Goal: Task Accomplishment & Management: Manage account settings

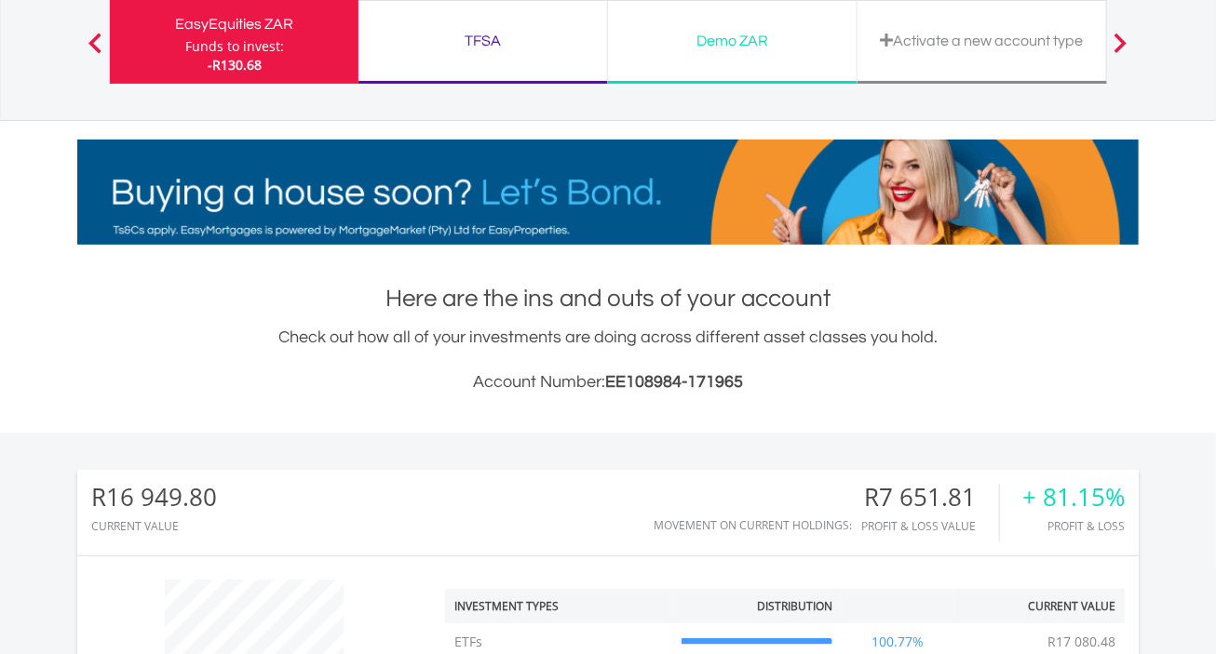
scroll to position [121, 0]
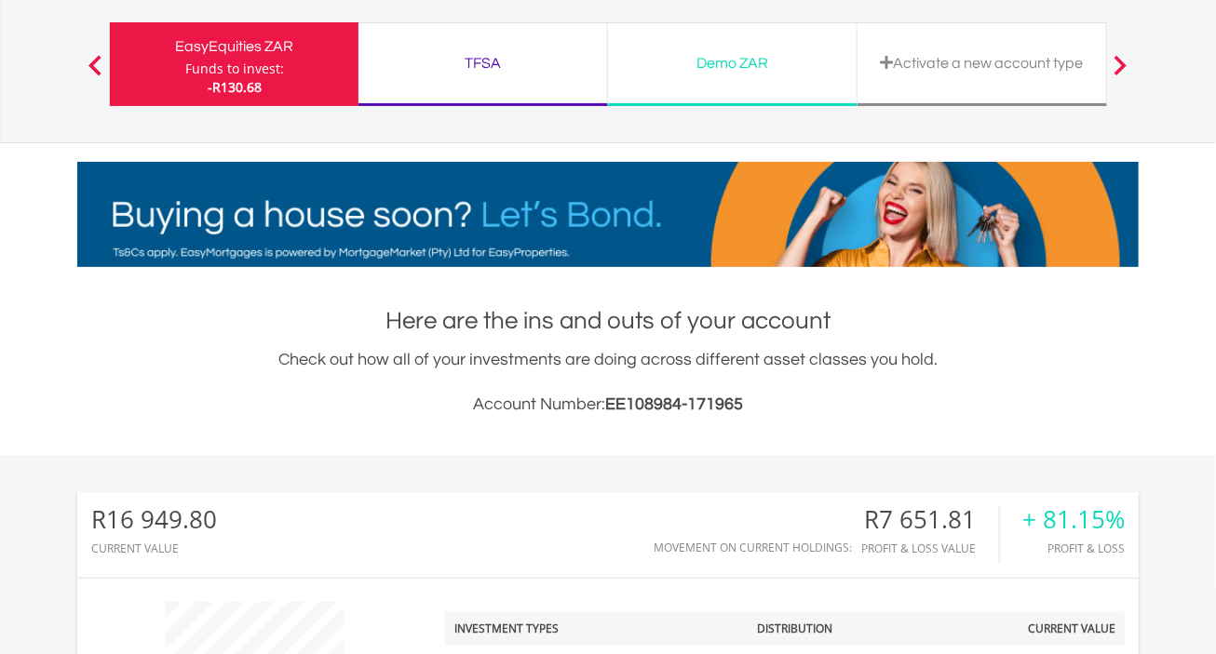
click at [483, 61] on div "TFSA" at bounding box center [483, 63] width 226 height 26
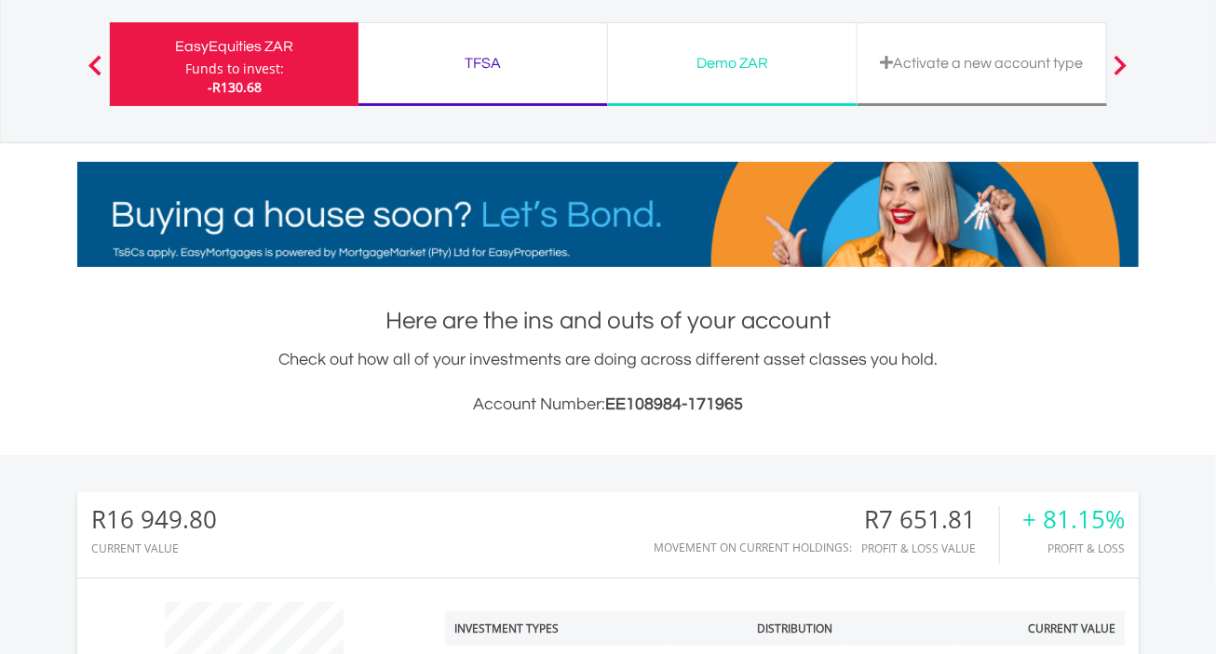
click at [484, 61] on div "TFSA" at bounding box center [483, 63] width 226 height 26
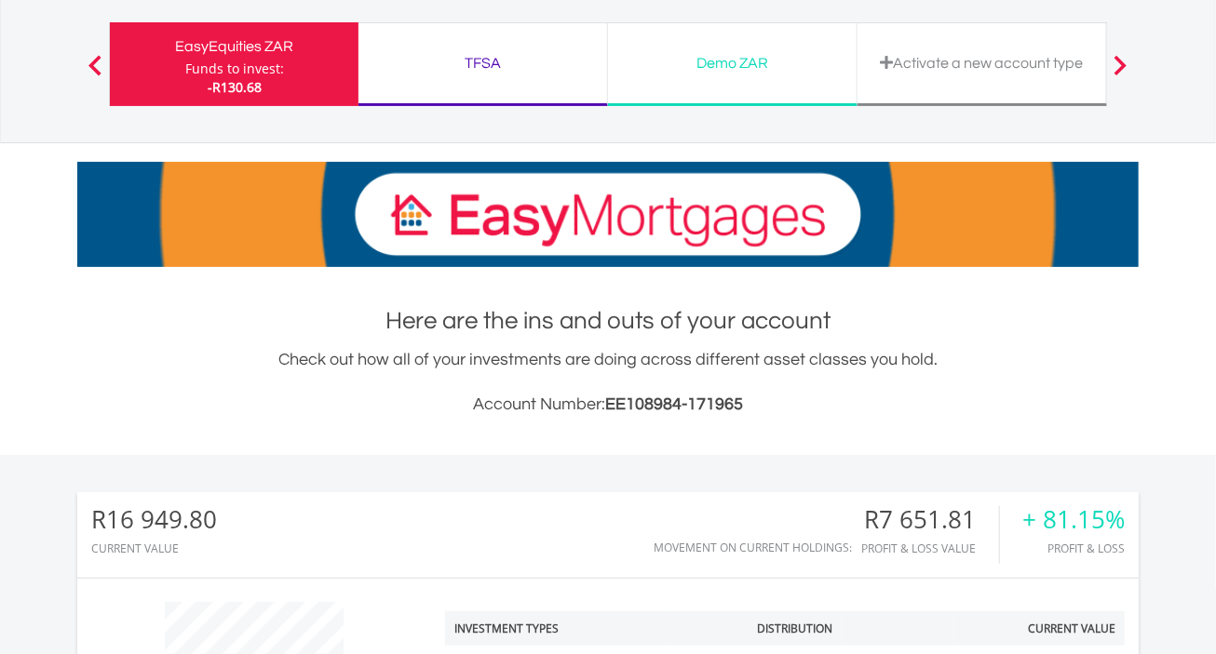
click at [466, 58] on div "TFSA" at bounding box center [483, 63] width 226 height 26
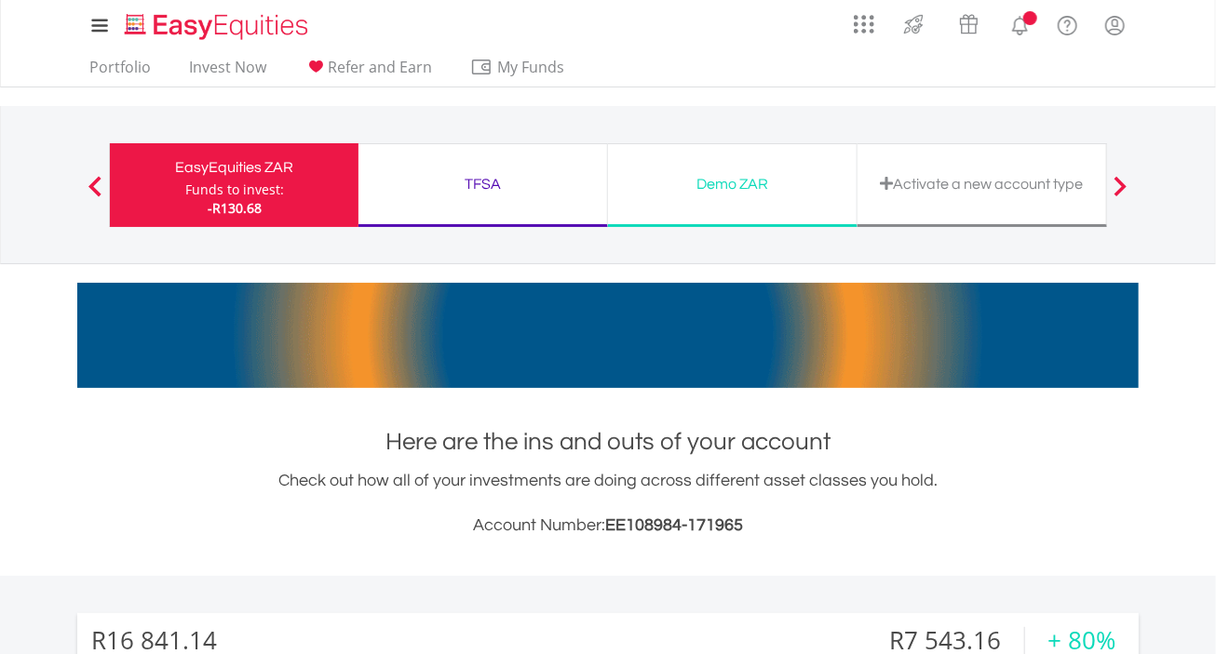
scroll to position [179, 354]
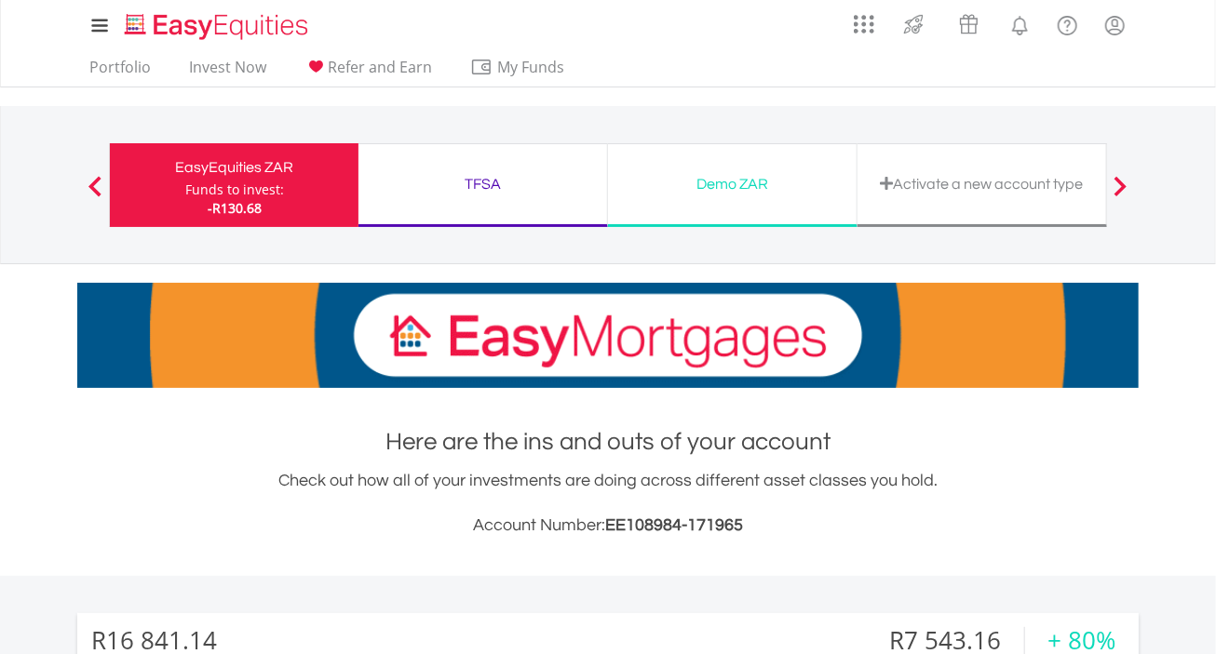
click at [502, 183] on div "TFSA" at bounding box center [483, 184] width 226 height 26
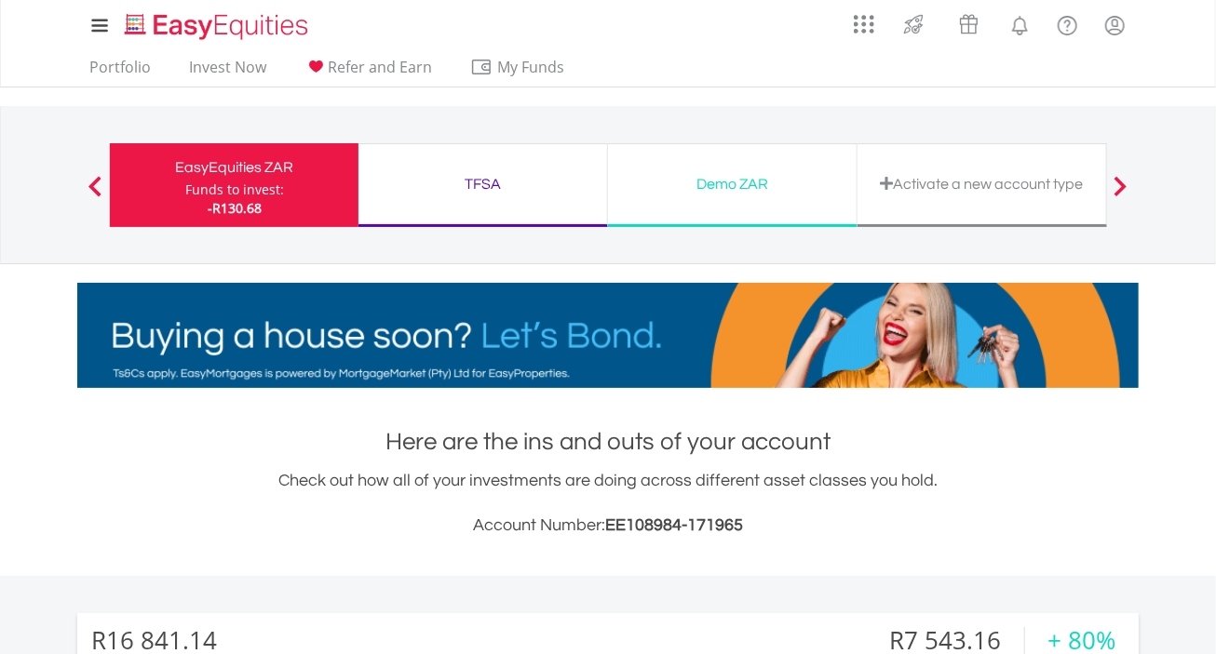
click at [487, 183] on div "TFSA" at bounding box center [483, 184] width 226 height 26
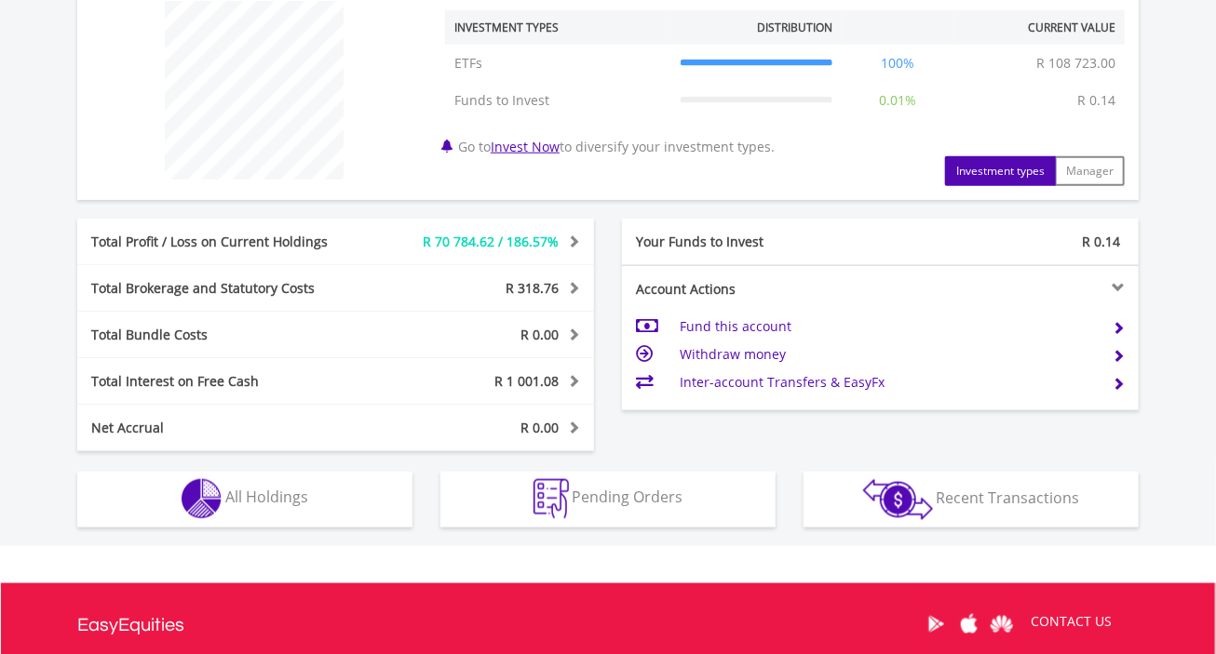
scroll to position [745, 0]
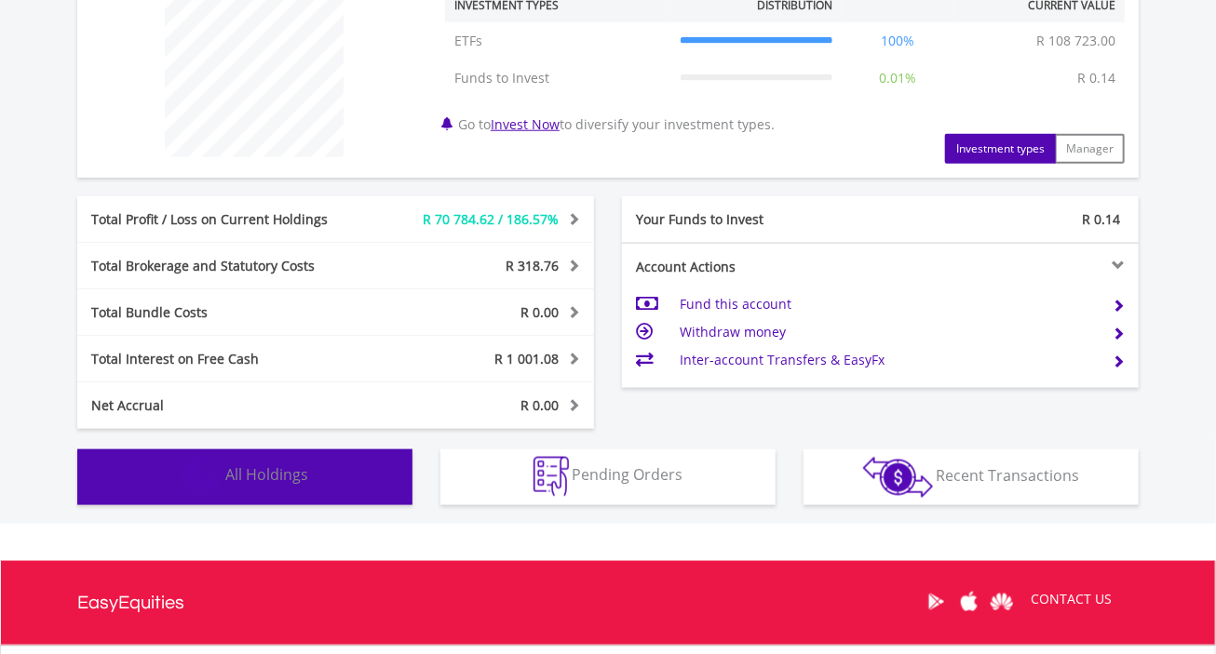
click at [290, 472] on span "All Holdings" at bounding box center [266, 475] width 83 height 20
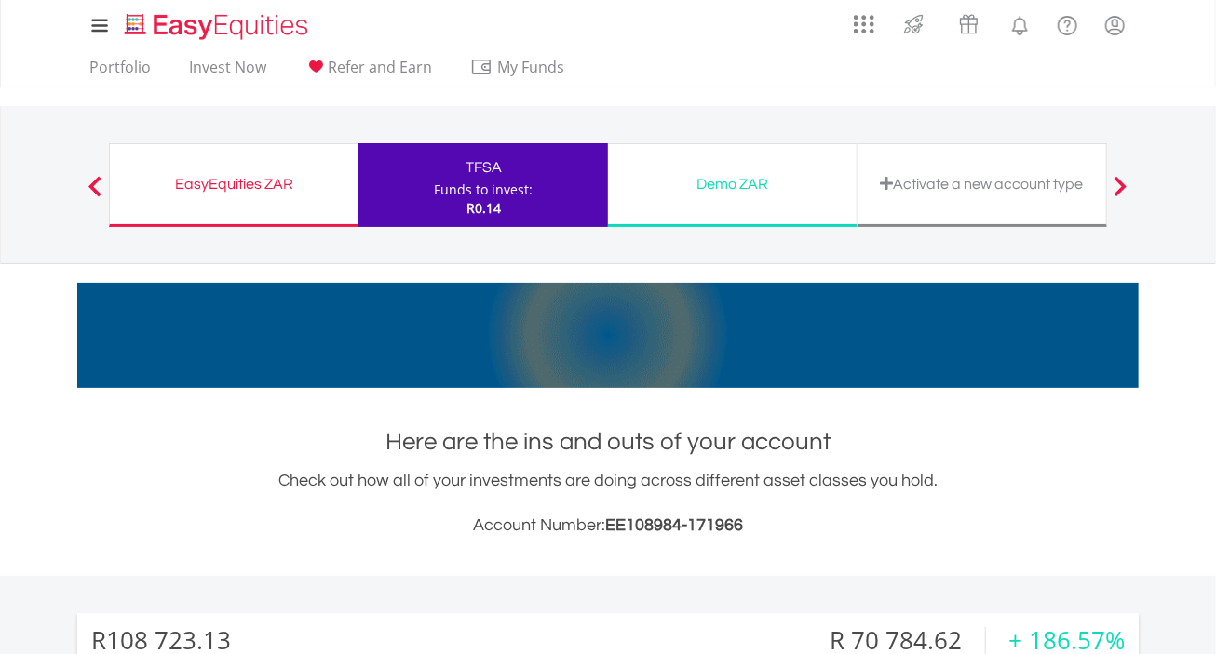
scroll to position [0, 0]
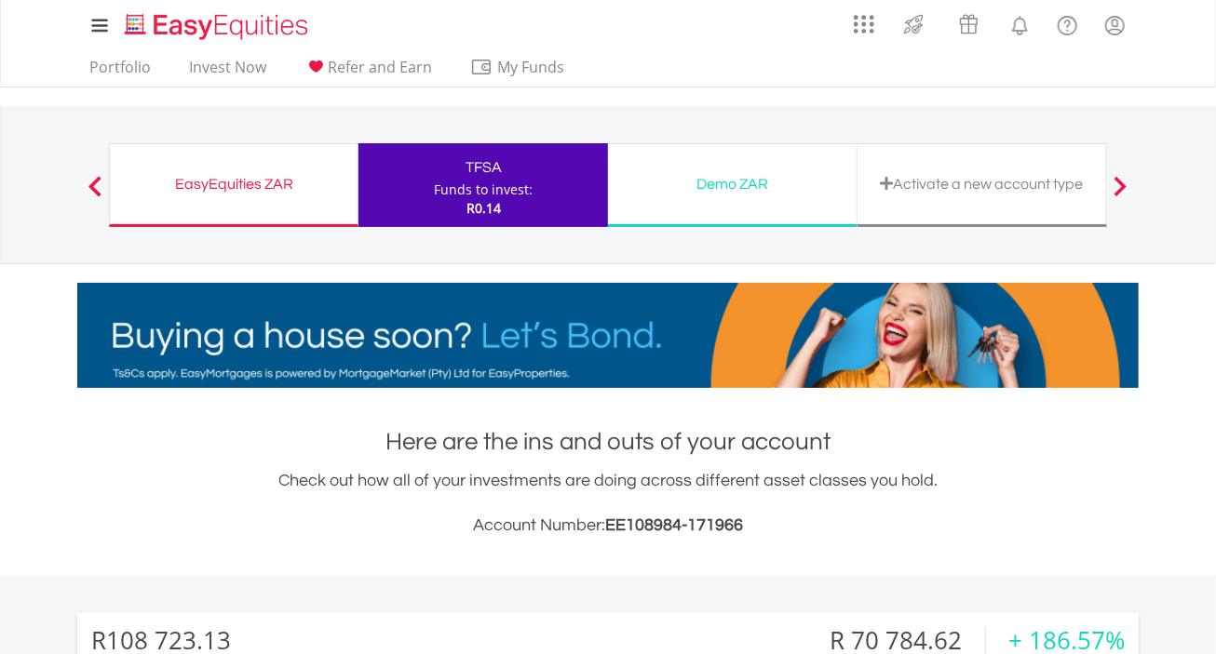
click at [199, 179] on div "EasyEquities ZAR" at bounding box center [233, 184] width 225 height 26
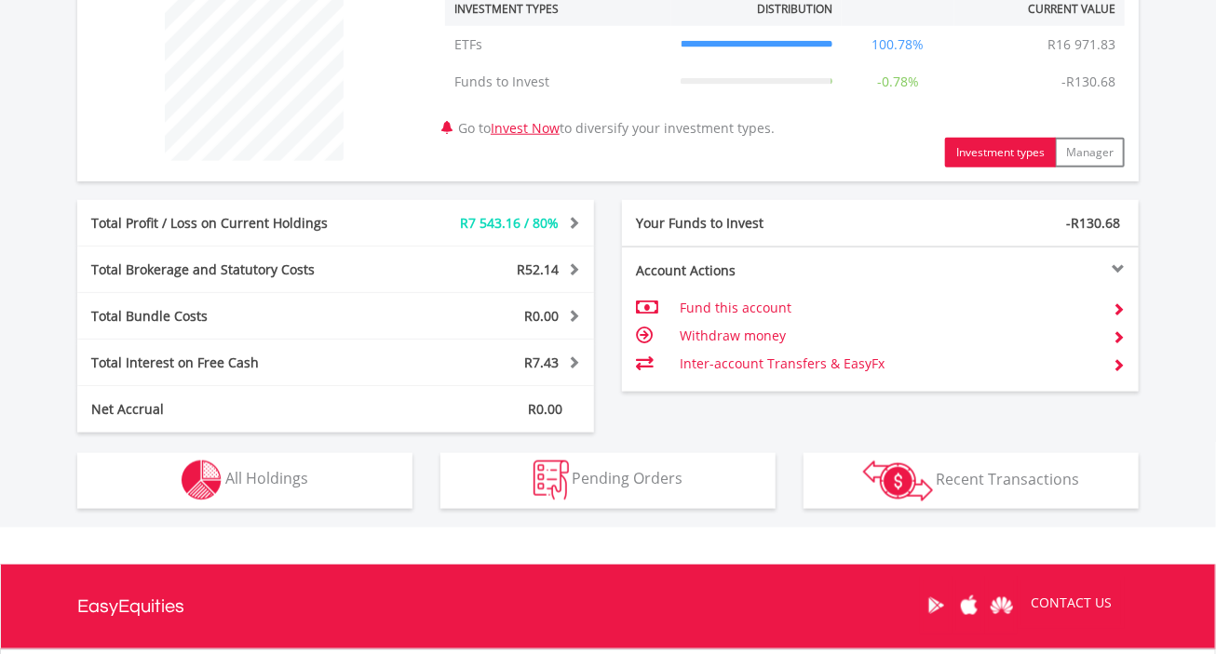
scroll to position [745, 0]
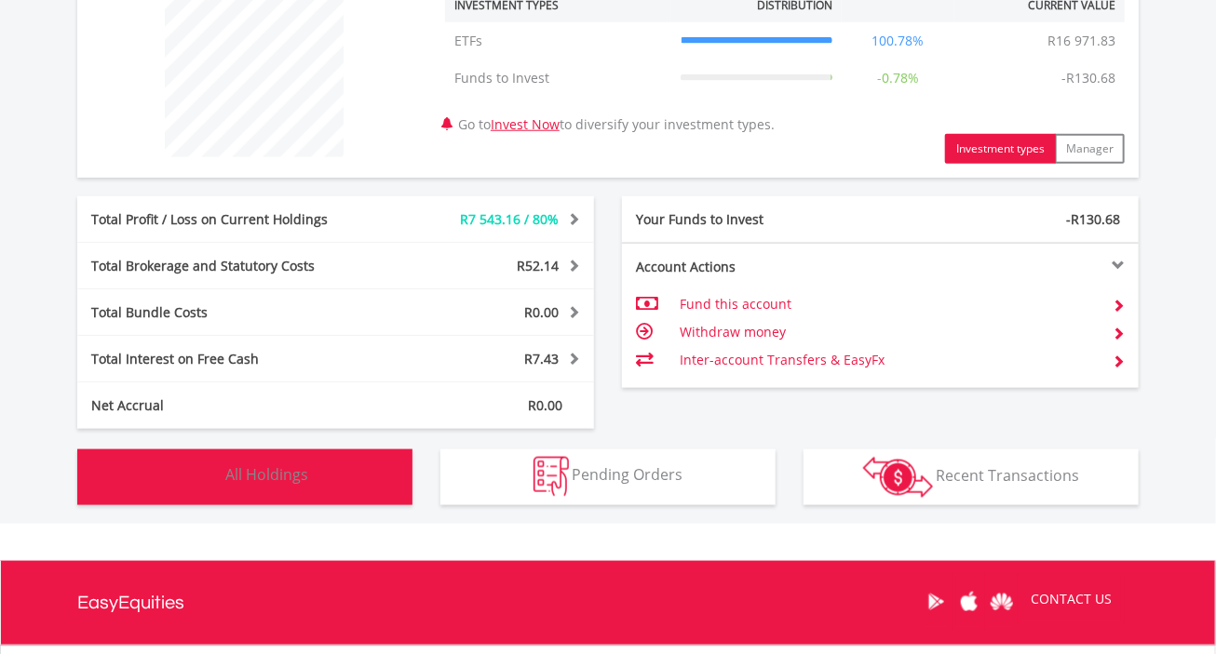
click at [275, 478] on span "All Holdings" at bounding box center [266, 475] width 83 height 20
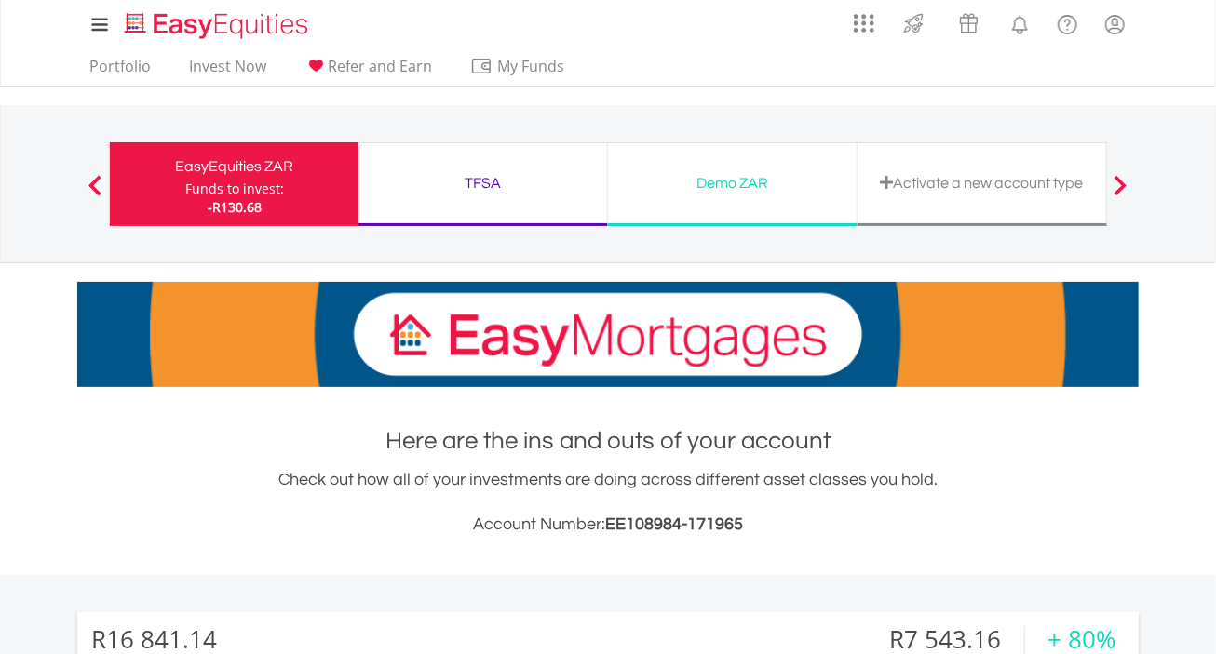
scroll to position [0, 0]
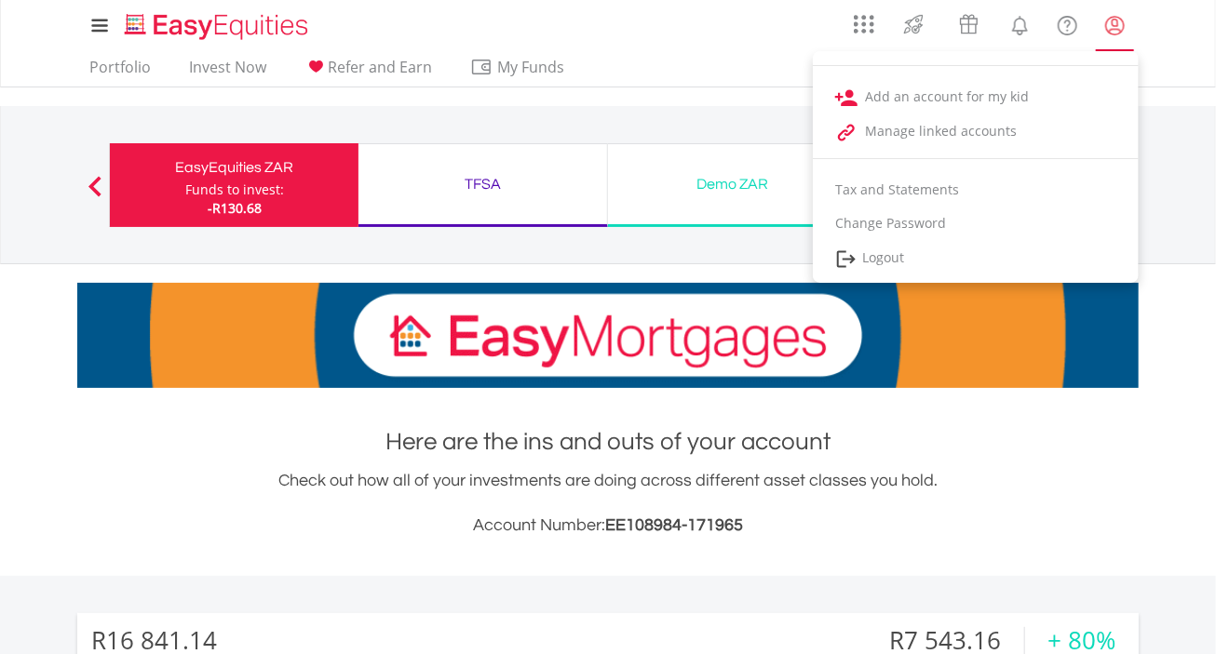
click at [1125, 28] on lord-icon "My Profile" at bounding box center [1114, 25] width 23 height 23
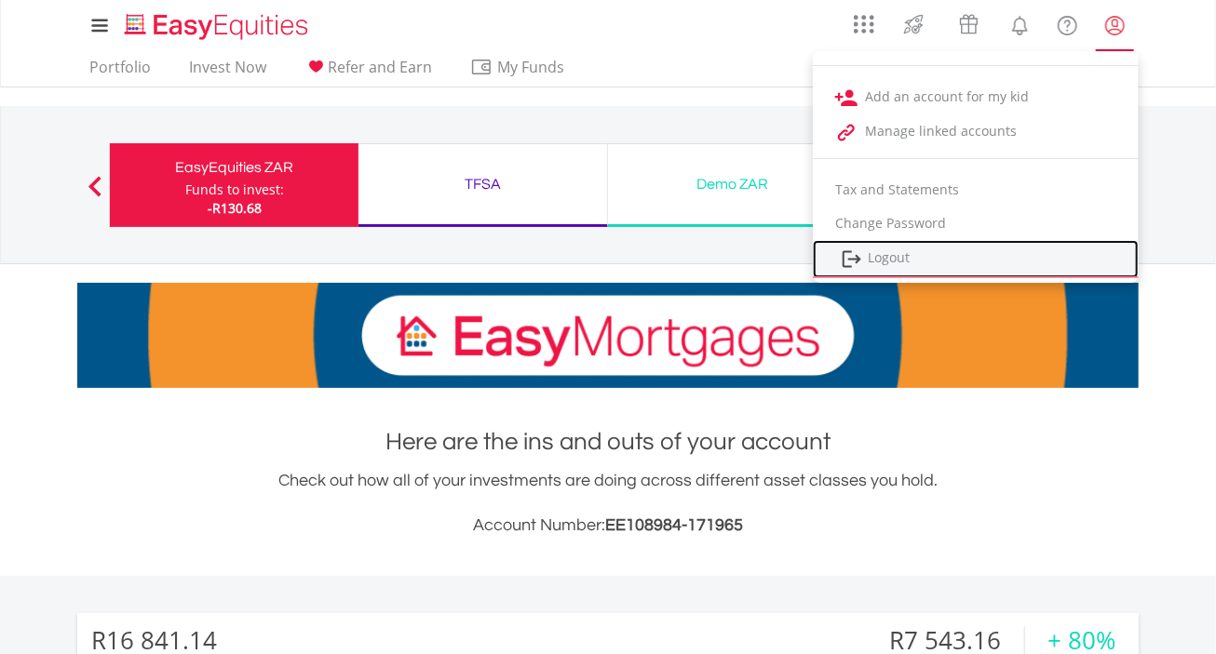
click at [897, 263] on link "Logout" at bounding box center [976, 259] width 326 height 38
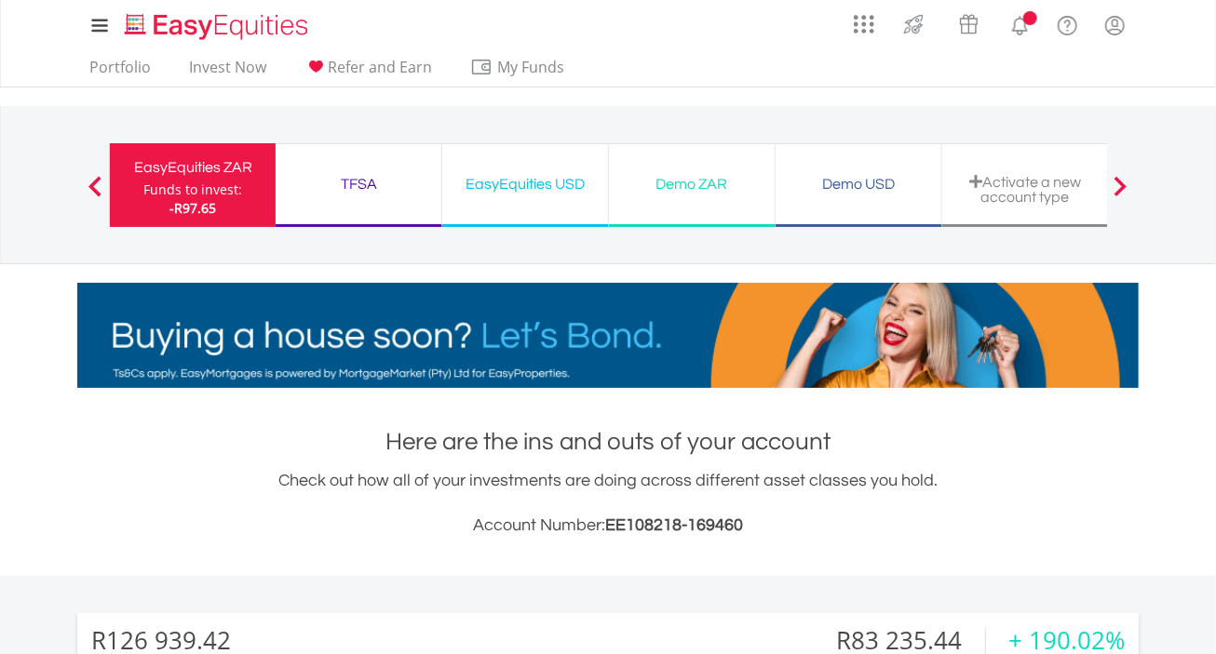
scroll to position [179, 354]
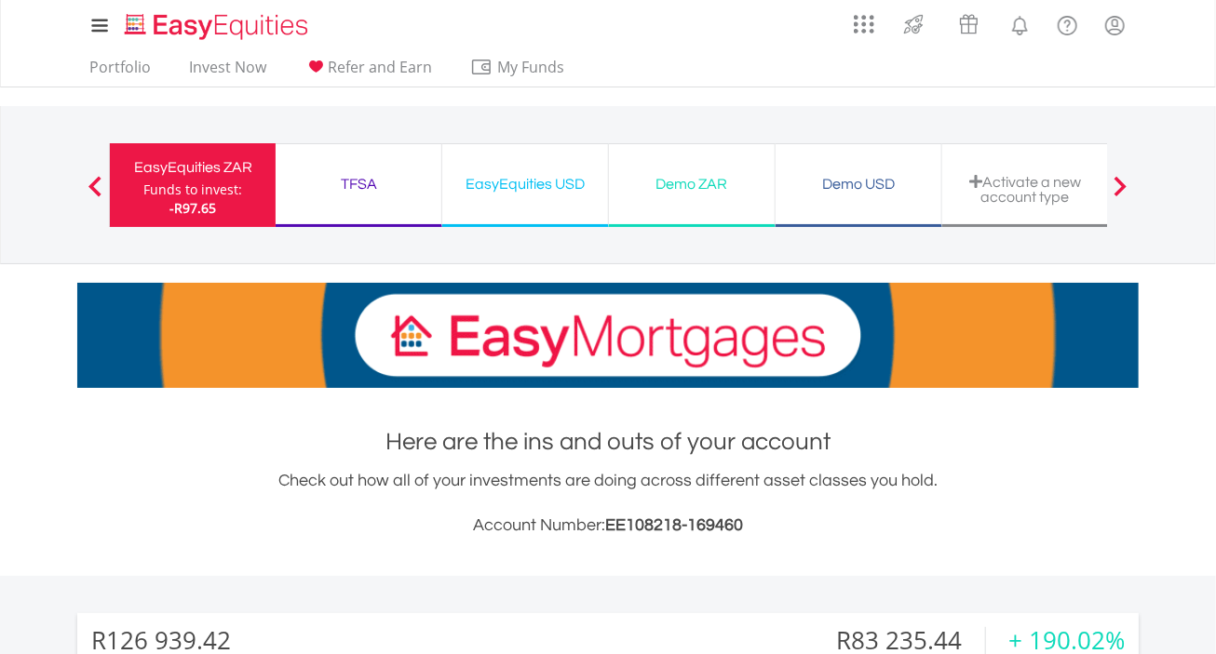
click at [357, 182] on div "TFSA" at bounding box center [358, 184] width 143 height 26
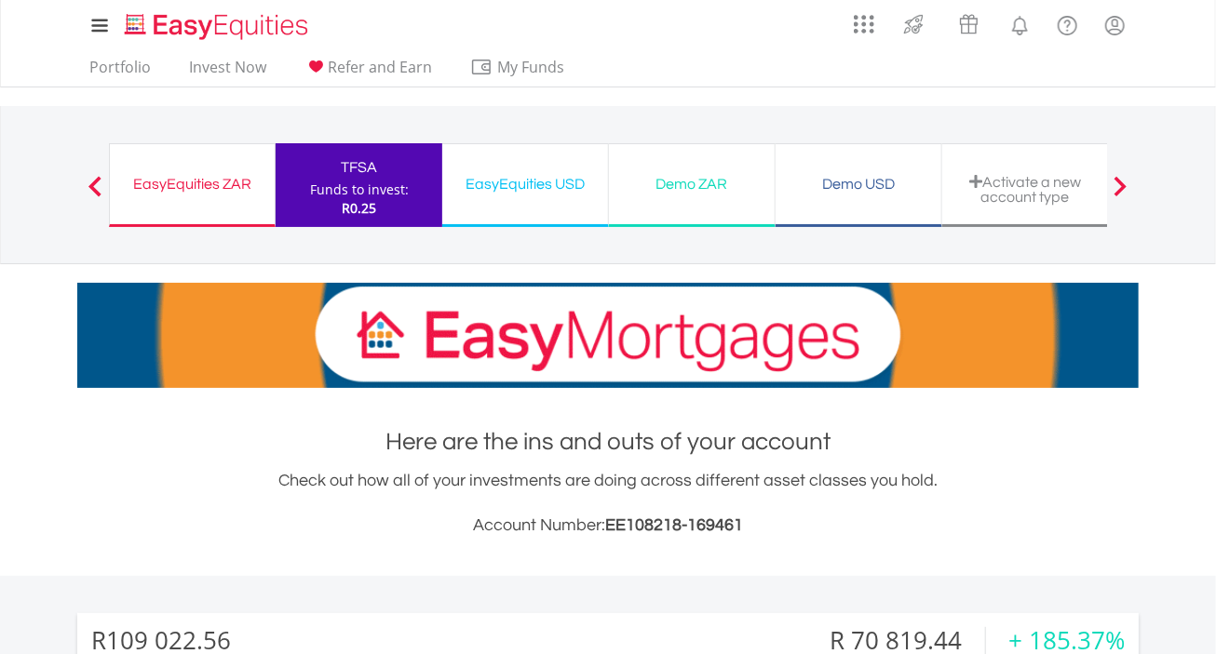
click at [207, 181] on div "EasyEquities ZAR" at bounding box center [192, 184] width 142 height 26
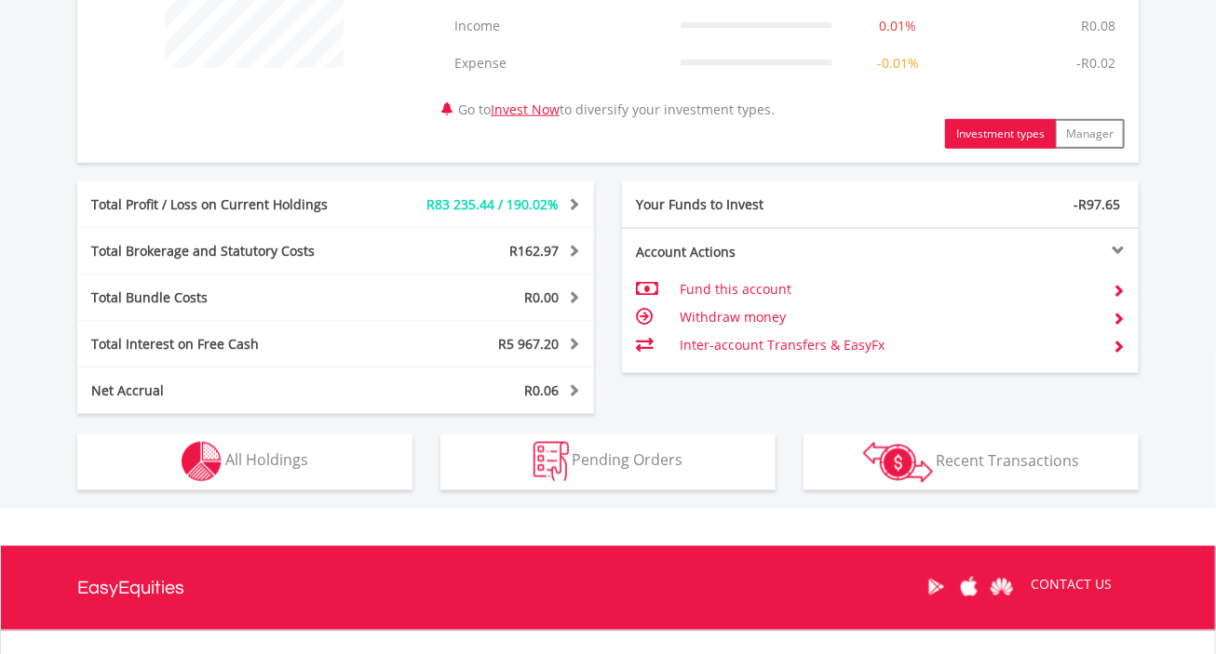
scroll to position [838, 0]
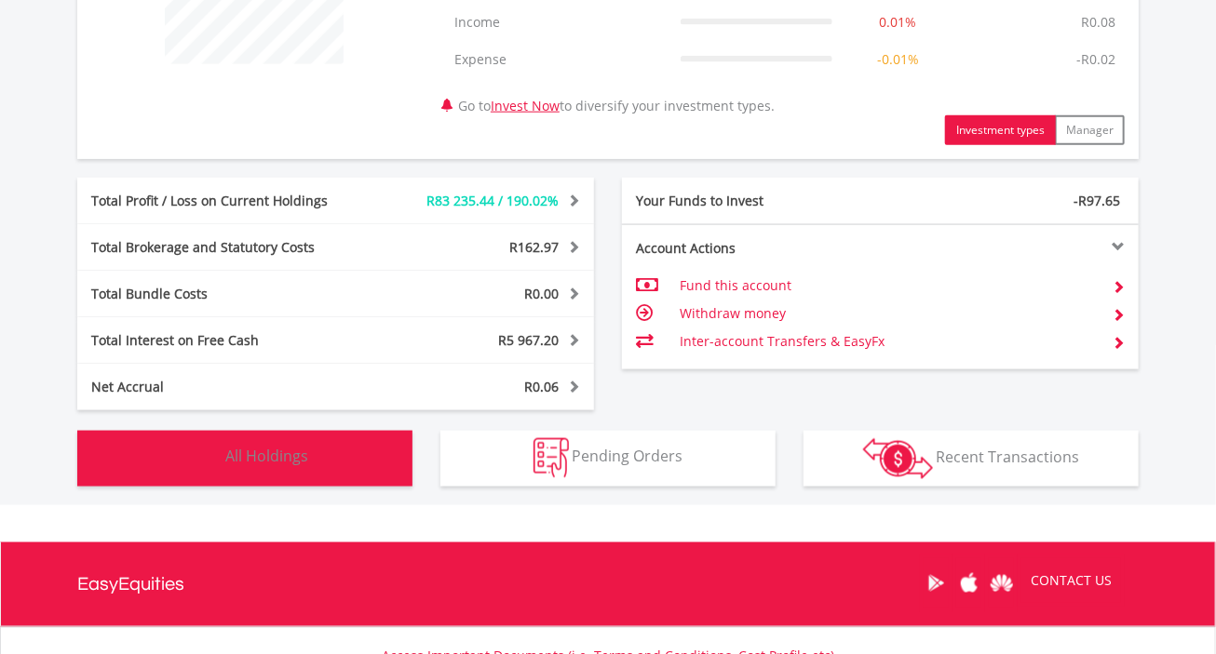
click at [309, 461] on button "Holdings All Holdings" at bounding box center [244, 459] width 335 height 56
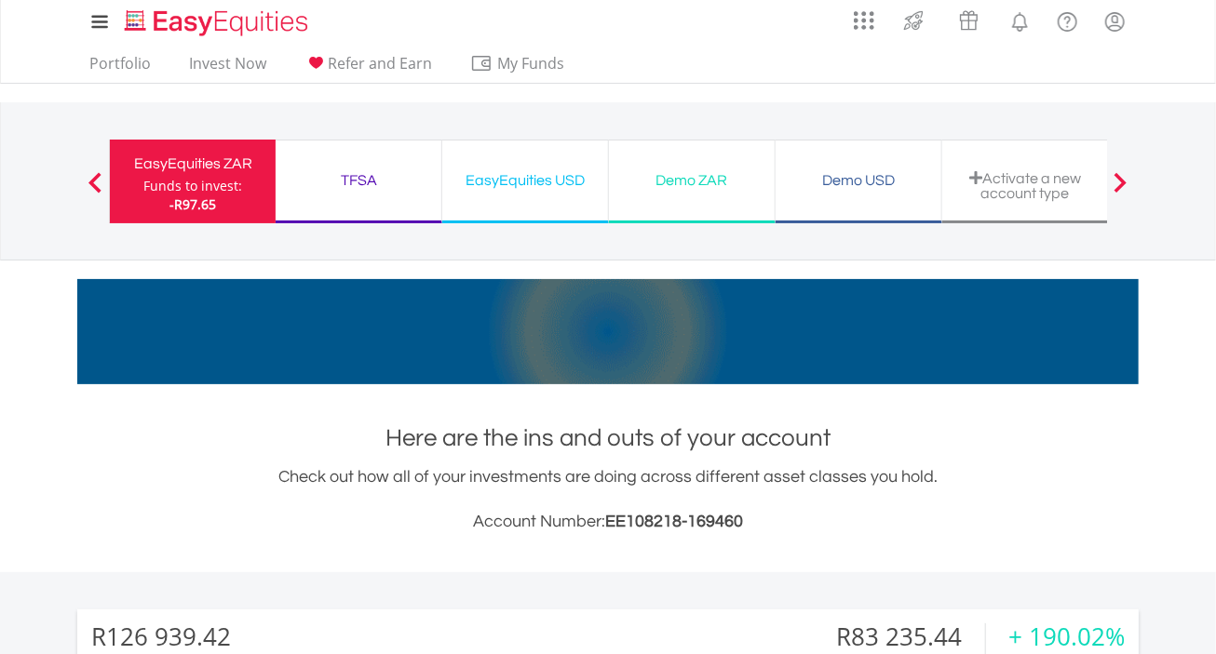
scroll to position [0, 0]
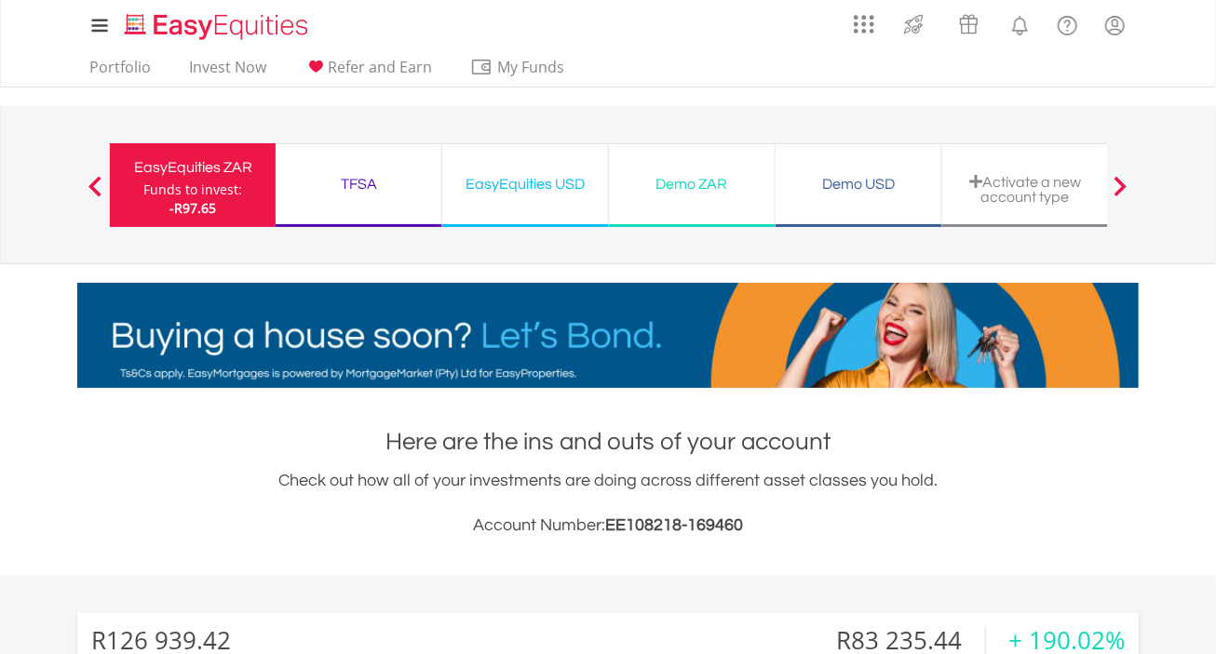
click at [357, 178] on div "TFSA" at bounding box center [358, 184] width 143 height 26
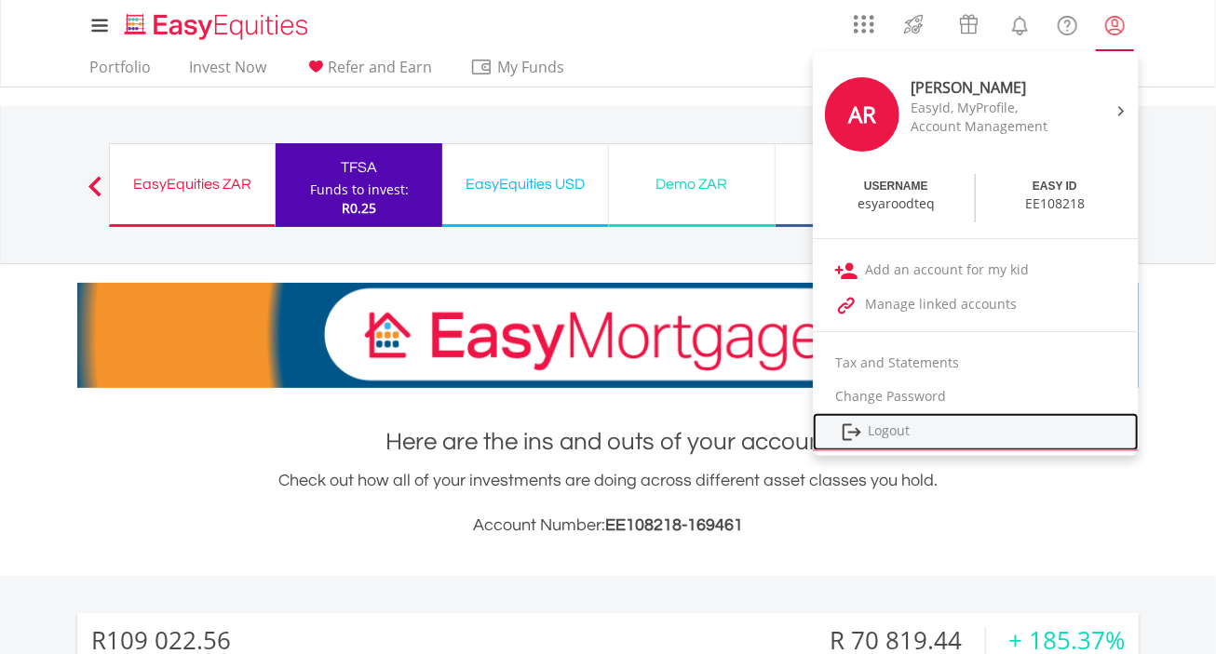
click at [886, 429] on link "Logout" at bounding box center [976, 432] width 326 height 38
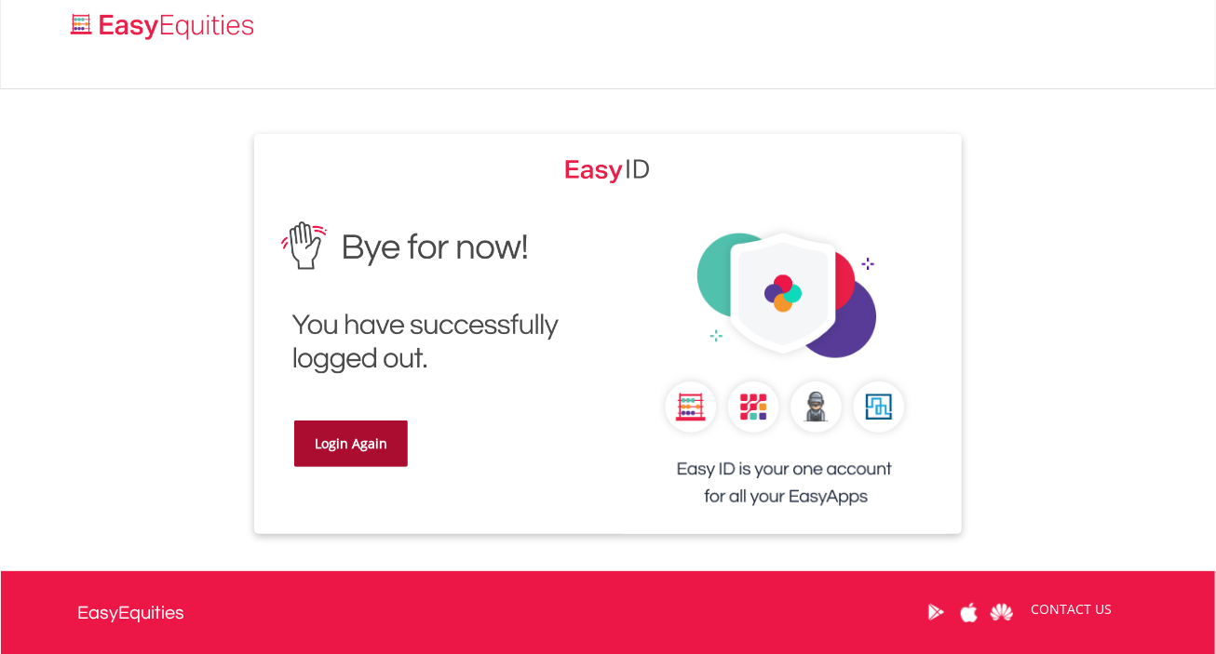
click at [363, 442] on link "Login Again" at bounding box center [351, 444] width 114 height 47
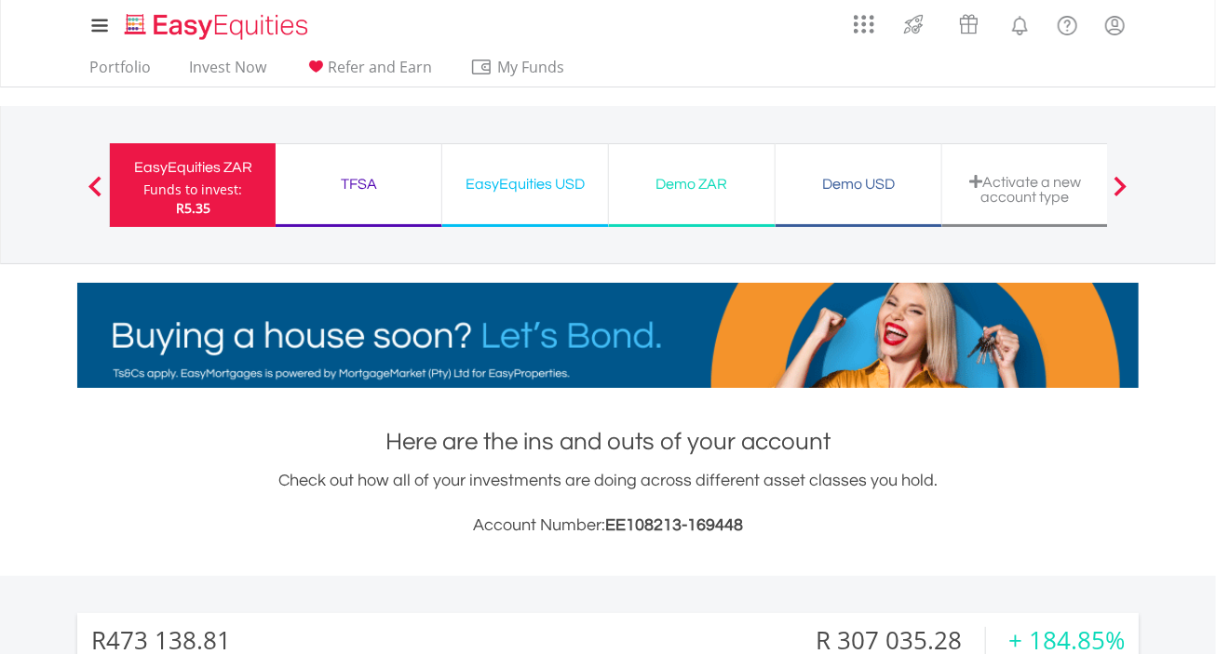
click at [339, 180] on div "TFSA" at bounding box center [358, 184] width 143 height 26
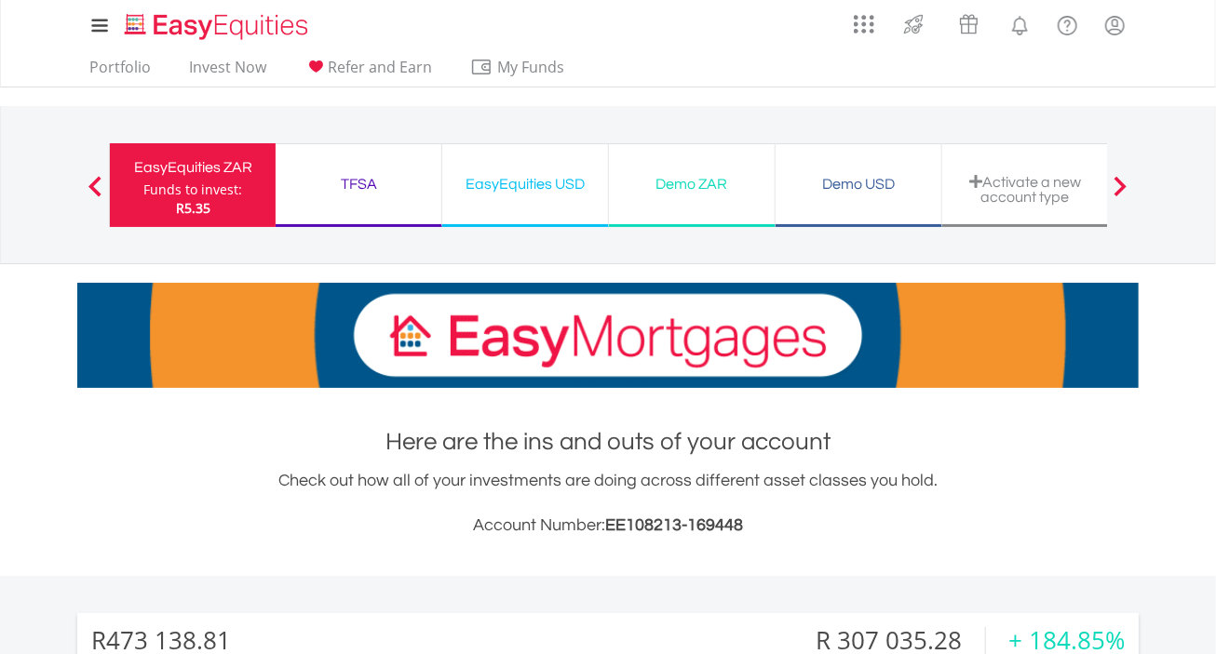
click at [366, 180] on div "TFSA" at bounding box center [358, 184] width 143 height 26
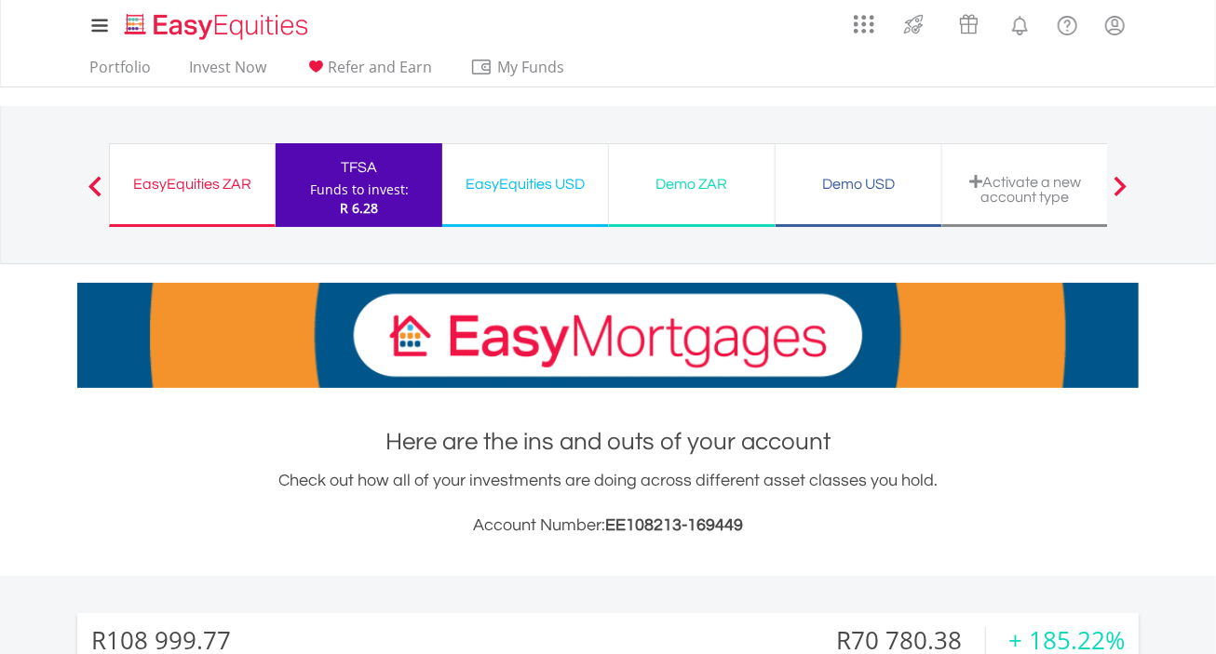
click at [207, 178] on div "EasyEquities ZAR" at bounding box center [192, 184] width 142 height 26
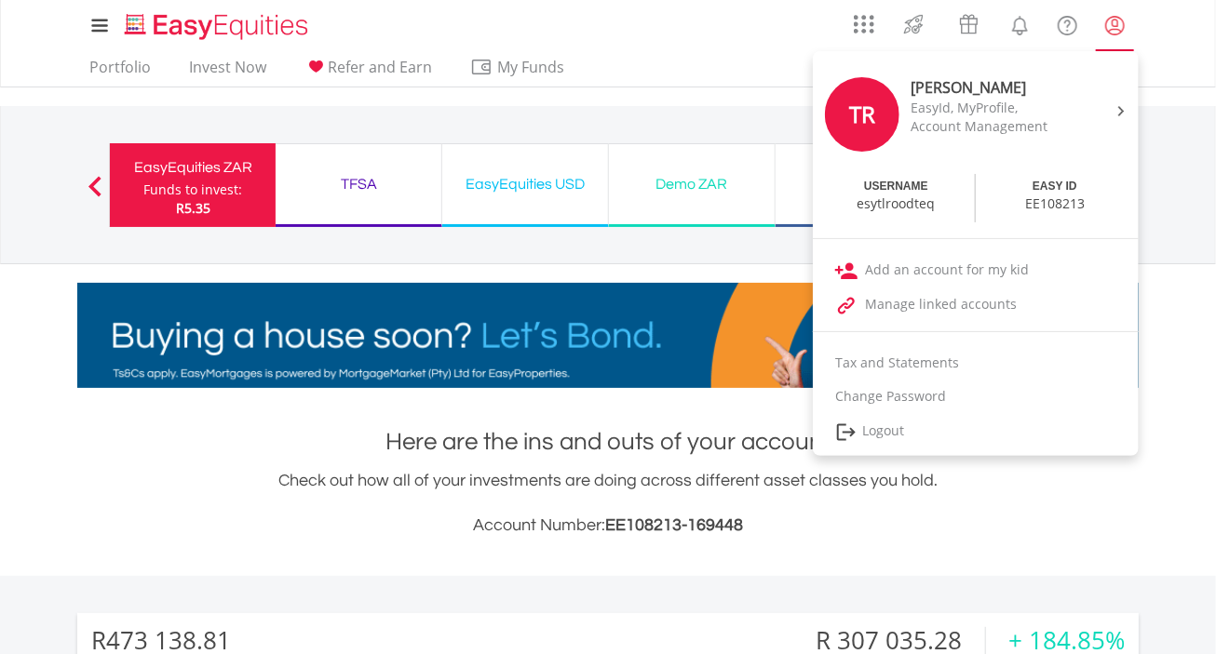
click at [1116, 21] on lord-icon "My Profile" at bounding box center [1114, 25] width 23 height 23
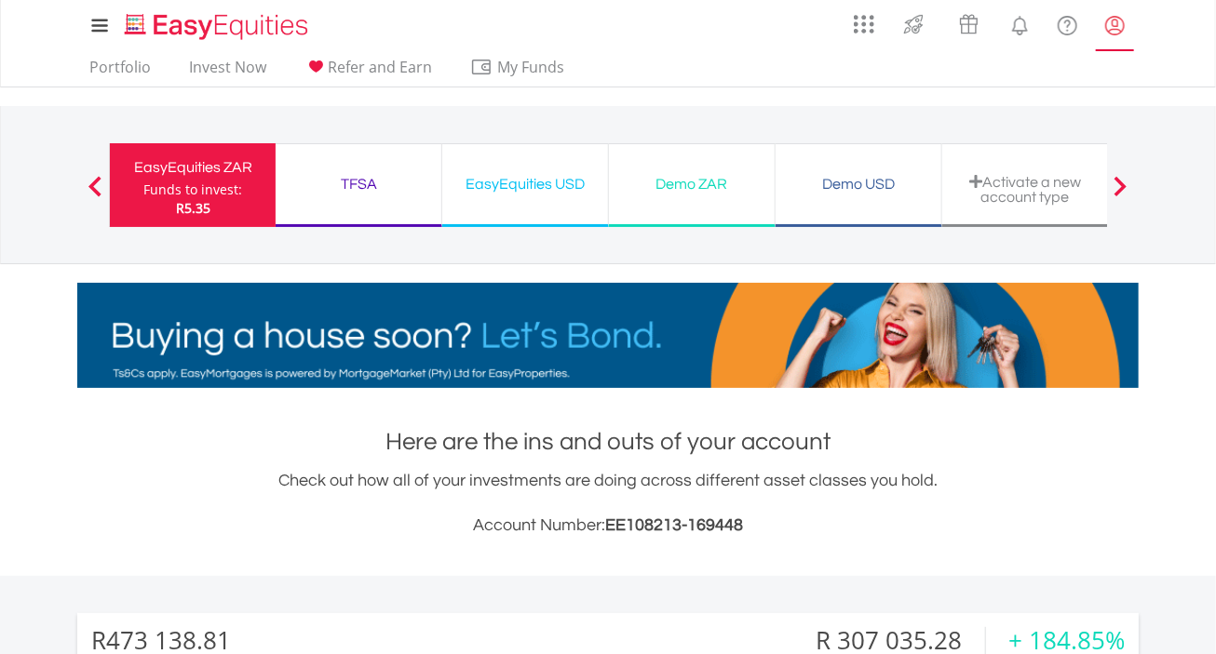
click at [1112, 29] on lord-icon "My Profile" at bounding box center [1114, 25] width 23 height 23
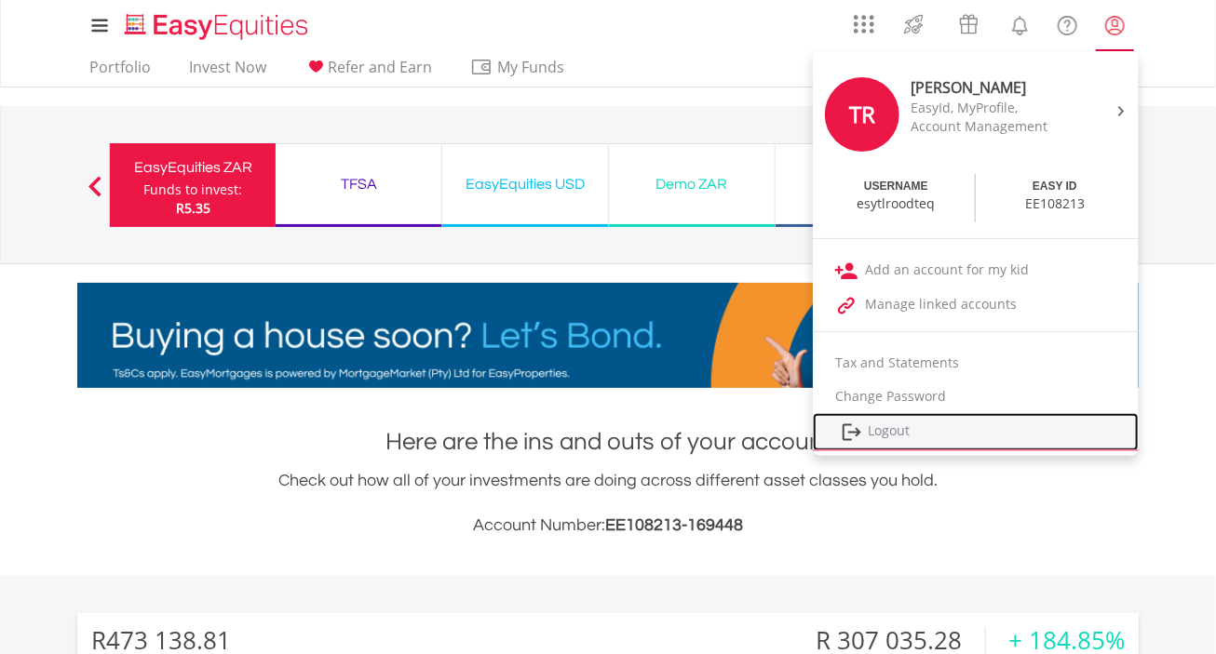
click at [897, 428] on link "Logout" at bounding box center [976, 432] width 326 height 38
